Goal: Information Seeking & Learning: Learn about a topic

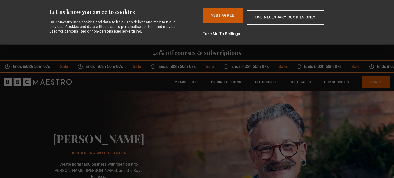
click at [229, 14] on button "Yes I Agree" at bounding box center [223, 15] width 40 height 14
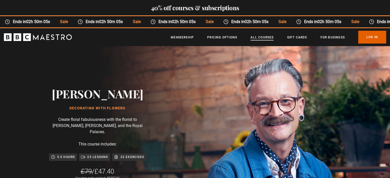
click at [263, 38] on link "All Courses" at bounding box center [262, 37] width 23 height 5
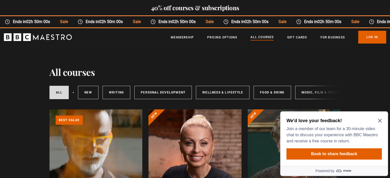
click at [380, 119] on icon "Close Maze Prompt" at bounding box center [380, 121] width 4 height 4
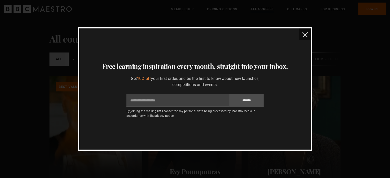
scroll to position [20, 0]
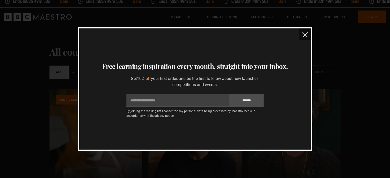
click at [307, 32] on button "close" at bounding box center [305, 34] width 12 height 12
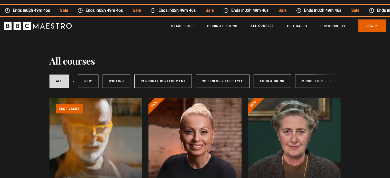
scroll to position [8, 0]
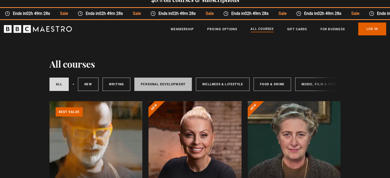
click at [155, 84] on link "Personal Development" at bounding box center [162, 84] width 57 height 13
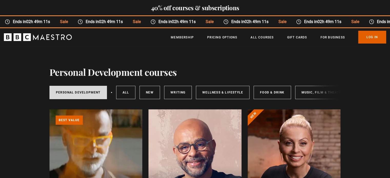
click at [330, 90] on div "Personal Development All courses New courses Writing Wellness & Lifestyle Food …" at bounding box center [194, 92] width 291 height 17
click at [322, 91] on div "Personal Development All courses New courses Writing Wellness & Lifestyle Food …" at bounding box center [194, 92] width 291 height 17
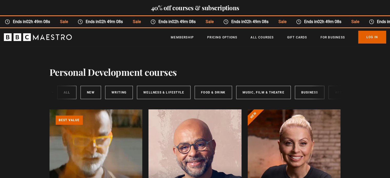
scroll to position [0, 84]
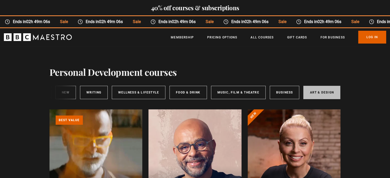
click at [321, 90] on link "Art & Design" at bounding box center [321, 92] width 37 height 13
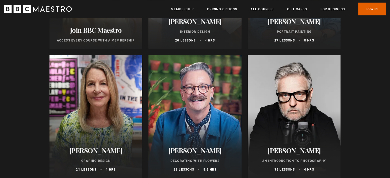
scroll to position [190, 0]
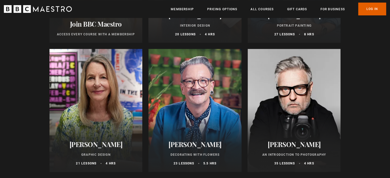
click at [195, 130] on div at bounding box center [194, 110] width 93 height 123
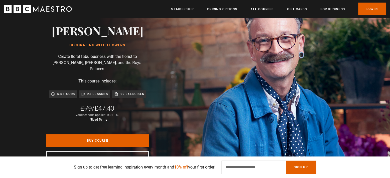
scroll to position [0, 269]
